Goal: Contribute content: Contribute content

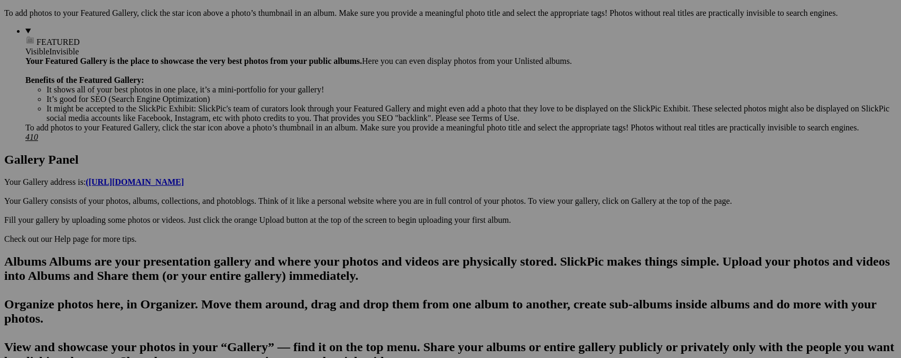
scroll to position [444, 1]
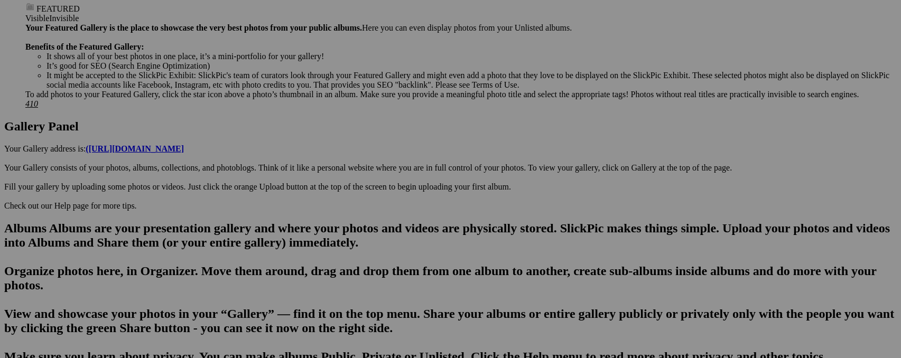
drag, startPoint x: 136, startPoint y: 185, endPoint x: 30, endPoint y: 245, distance: 122.1
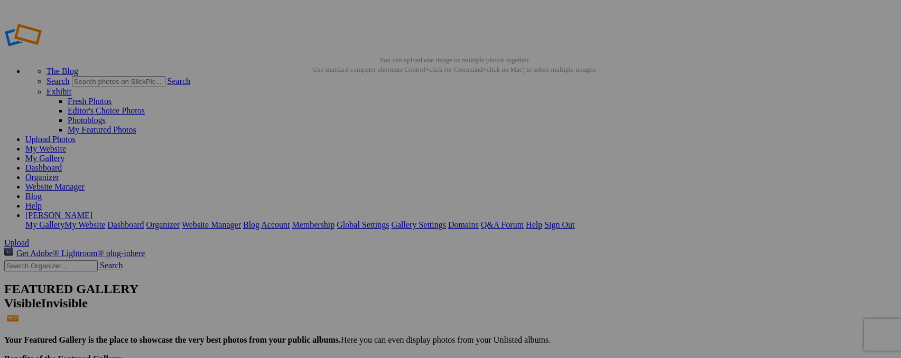
drag, startPoint x: 0, startPoint y: 0, endPoint x: 212, endPoint y: 150, distance: 259.5
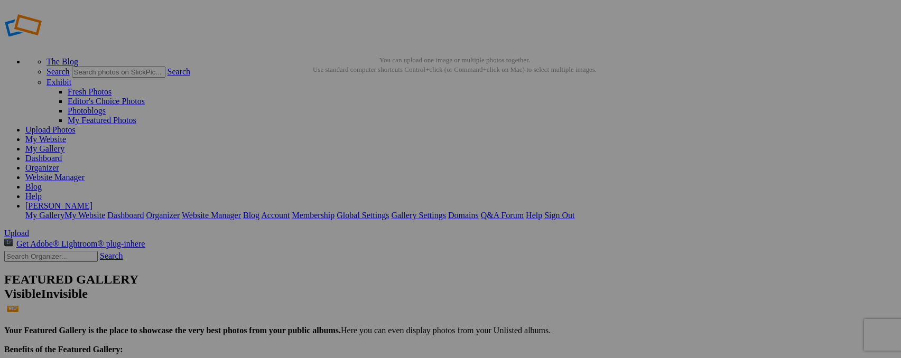
type input "Z"
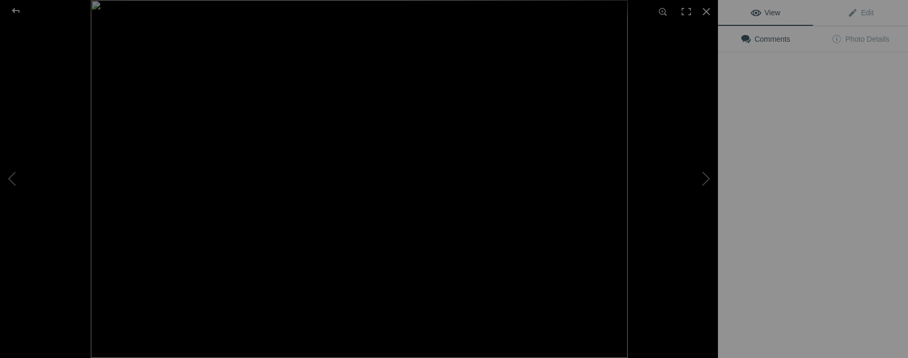
click at [316, 151] on img at bounding box center [359, 179] width 537 height 358
type input "Qhooping Crane"
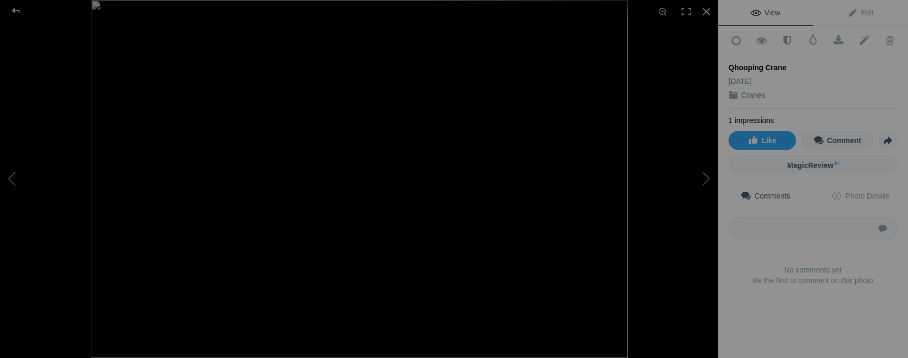
click at [744, 66] on div "Qhooping Crane" at bounding box center [813, 67] width 169 height 11
drag, startPoint x: 316, startPoint y: 151, endPoint x: 856, endPoint y: 14, distance: 557.0
click at [856, 14] on span "Edit" at bounding box center [861, 12] width 26 height 8
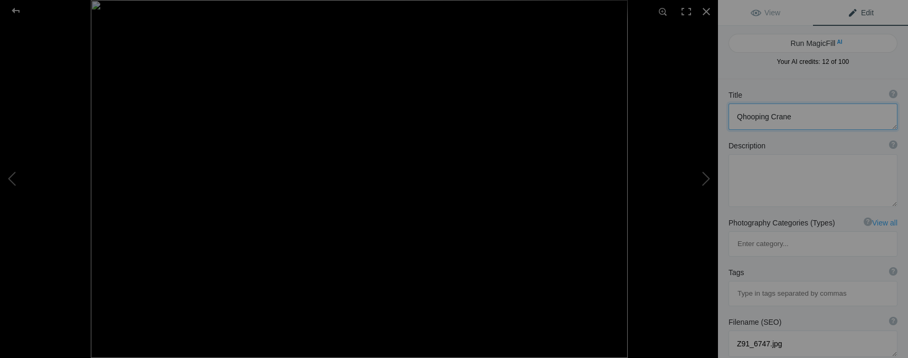
click at [739, 115] on textarea at bounding box center [813, 117] width 169 height 26
drag, startPoint x: 856, startPoint y: 14, endPoint x: 743, endPoint y: 113, distance: 150.1
click at [743, 113] on textarea at bounding box center [813, 117] width 169 height 26
click at [818, 42] on button "Run MagicFill AI" at bounding box center [813, 43] width 169 height 19
type textarea "Majestic Whooping Crane in Flight"
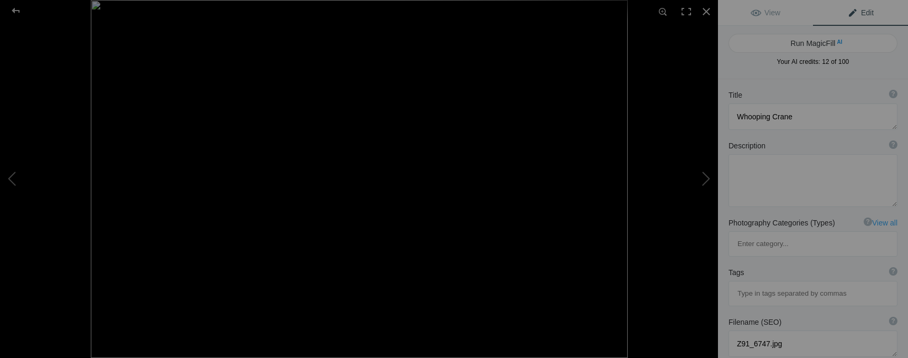
type textarea "Witness the stunning beauty of the whooping crane as it soars gracefully throug…"
type textarea "whooping-crane-in-flight.jpg"
type textarea "A whooping crane soaring in flight against a clear blue sky, showcasing its ele…"
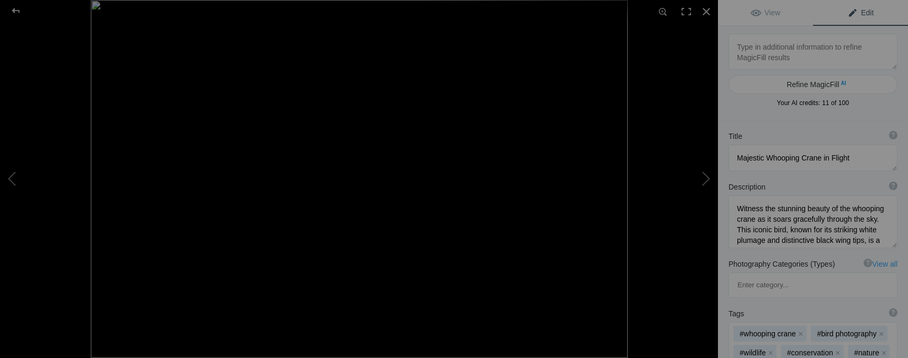
click at [14, 12] on div at bounding box center [16, 10] width 38 height 21
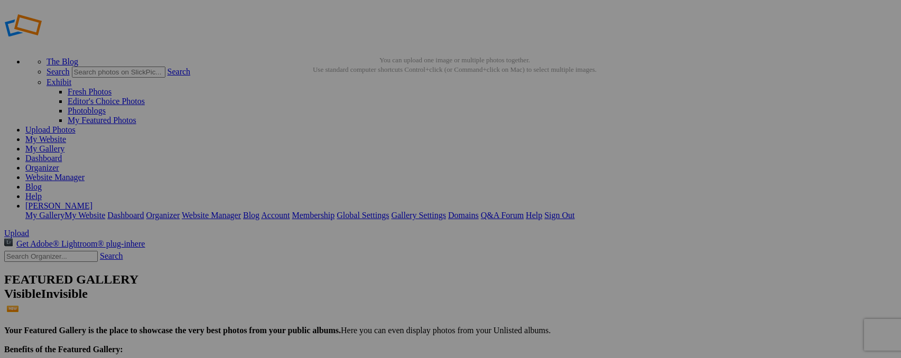
drag, startPoint x: 14, startPoint y: 12, endPoint x: 552, endPoint y: 10, distance: 538.8
click at [66, 135] on link "My Website" at bounding box center [45, 139] width 41 height 9
